Goal: Information Seeking & Learning: Learn about a topic

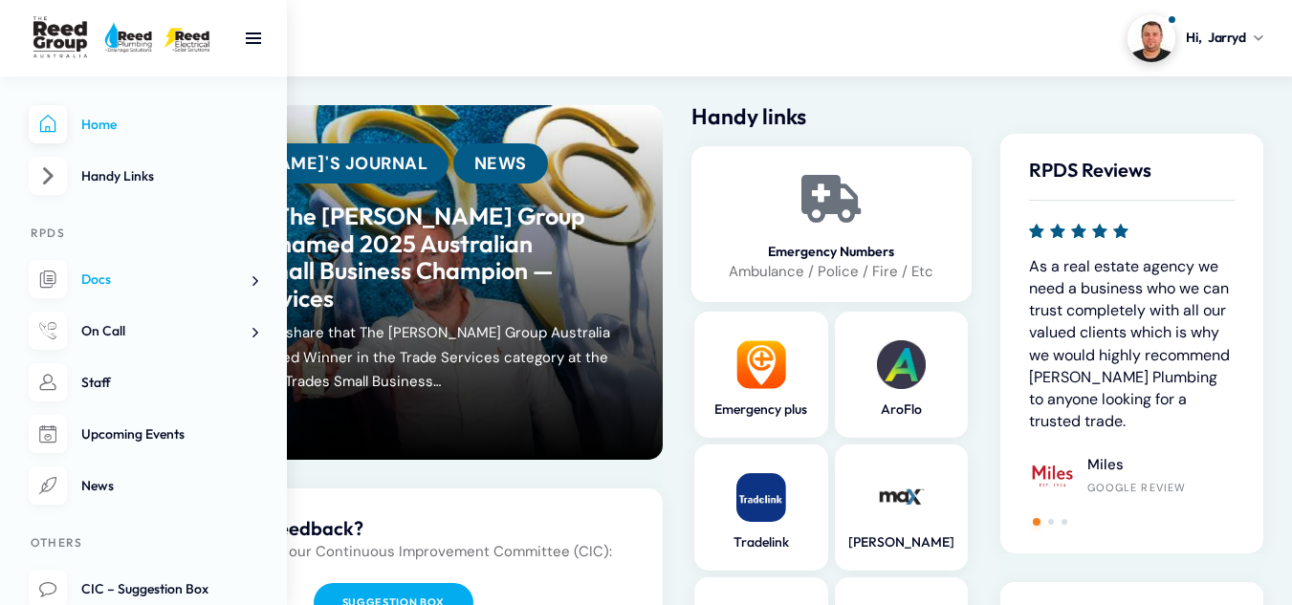
click at [253, 282] on span at bounding box center [248, 281] width 20 height 20
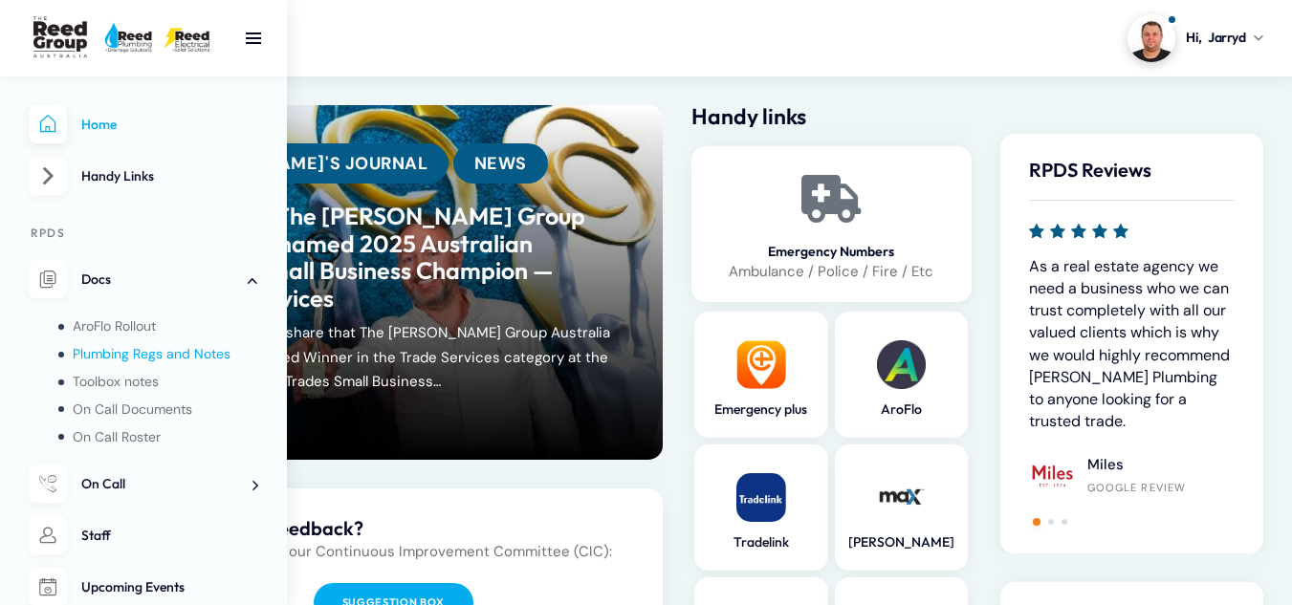
click at [162, 352] on span "Plumbing Regs and Notes" at bounding box center [152, 353] width 158 height 17
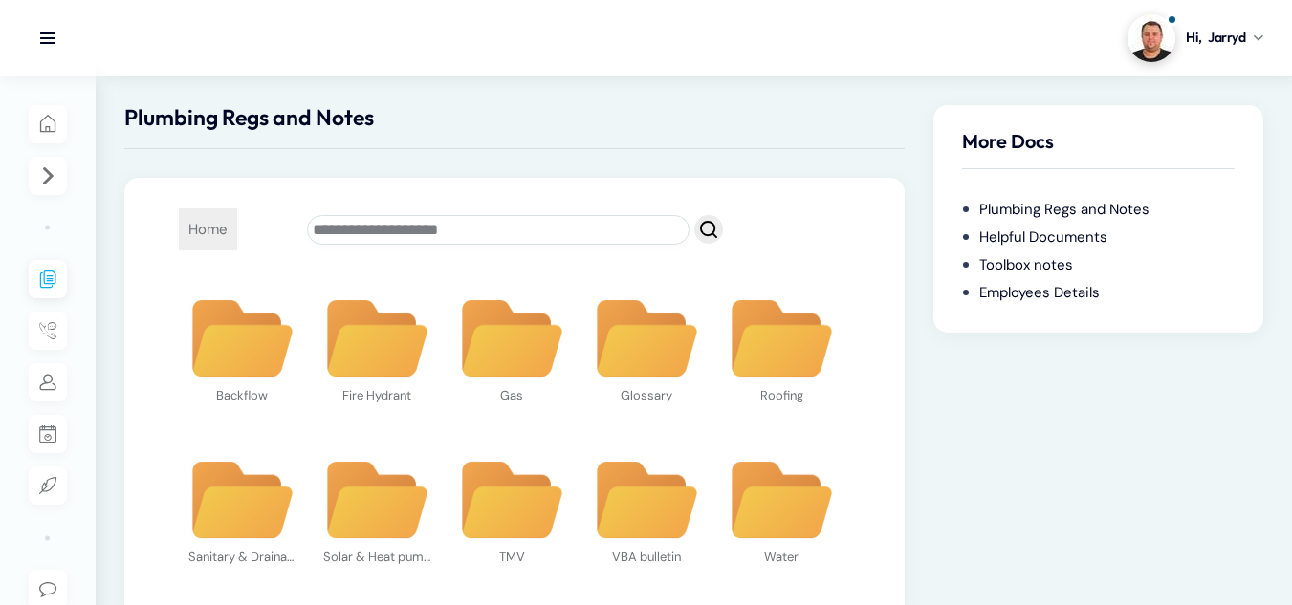
scroll to position [85, 0]
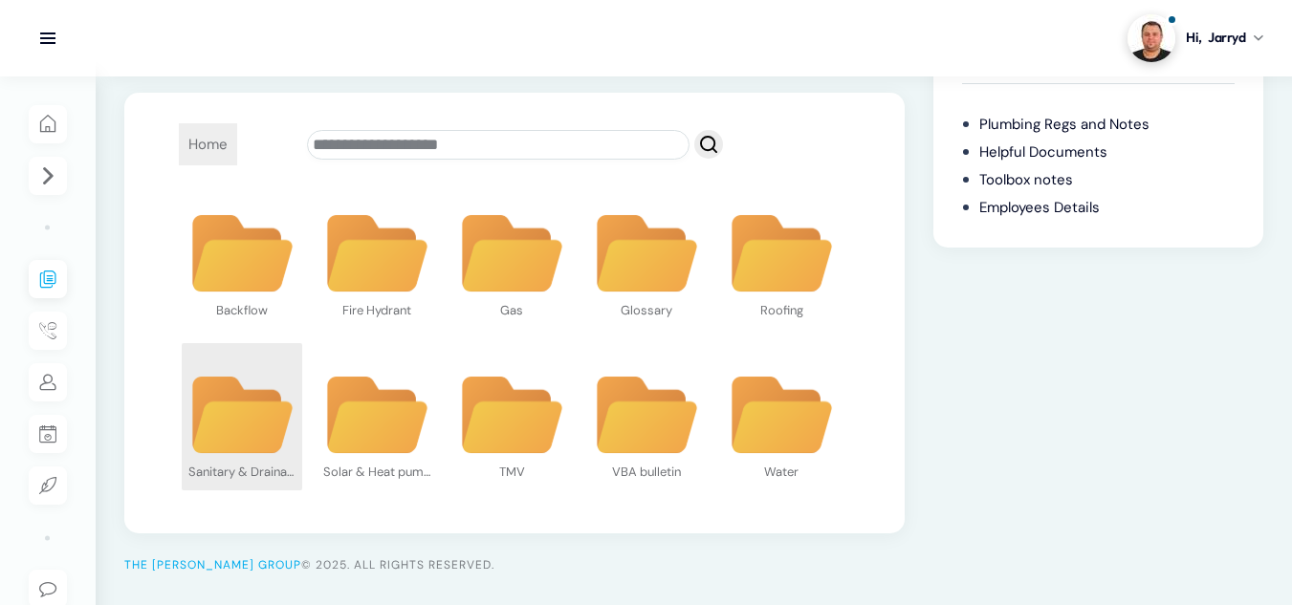
click at [232, 419] on img at bounding box center [241, 416] width 107 height 82
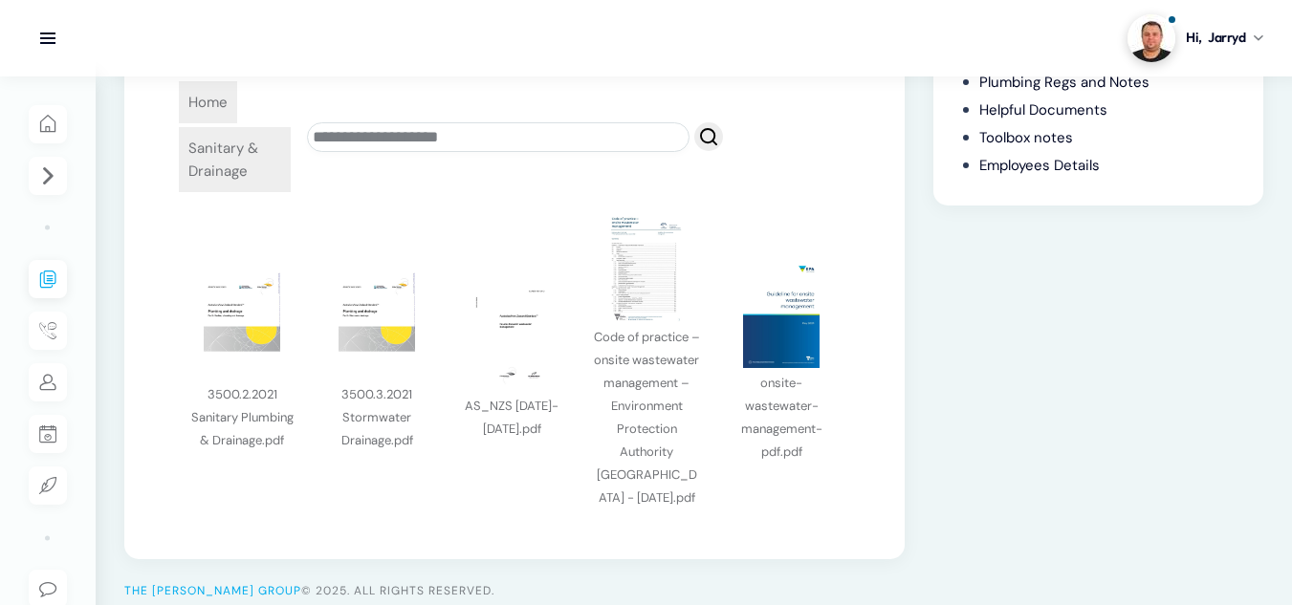
scroll to position [153, 0]
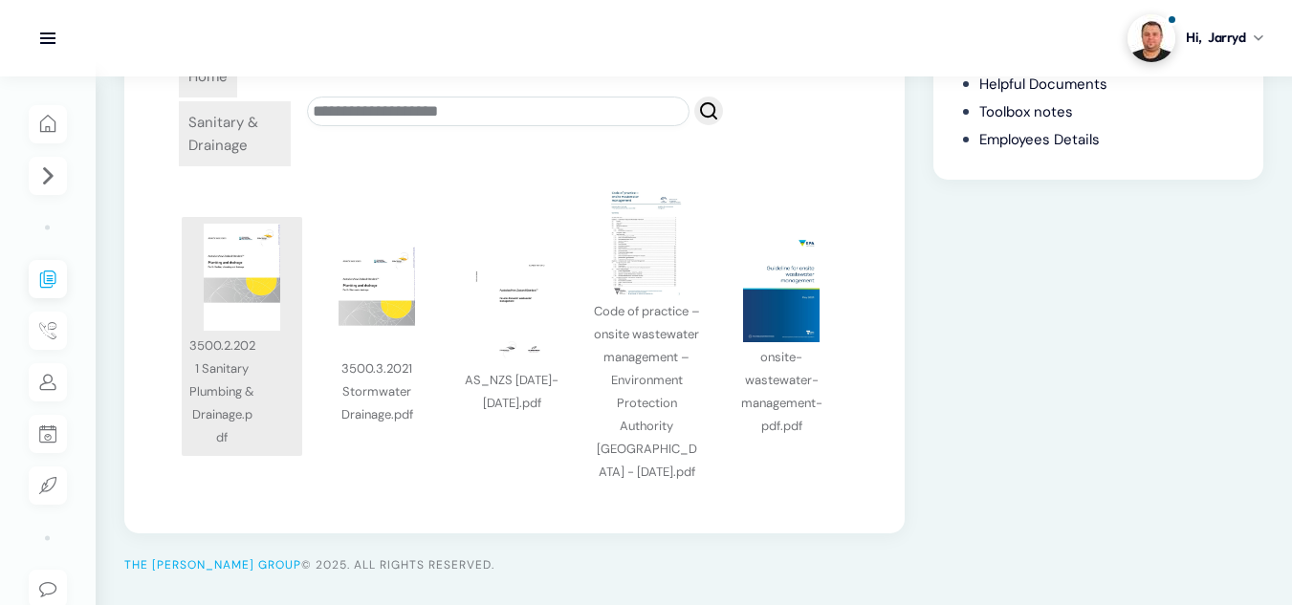
click at [245, 420] on div "3500.2.2021 Sanitary Plumbing & Drainage.pdf" at bounding box center [221, 390] width 67 height 119
